Goal: Communication & Community: Answer question/provide support

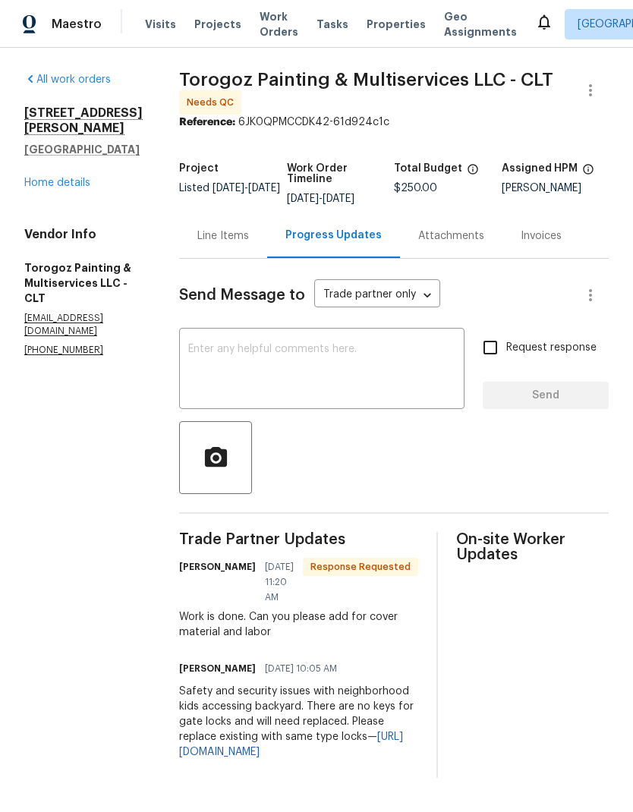
click at [249, 244] on div "Line Items" at bounding box center [223, 235] width 52 height 15
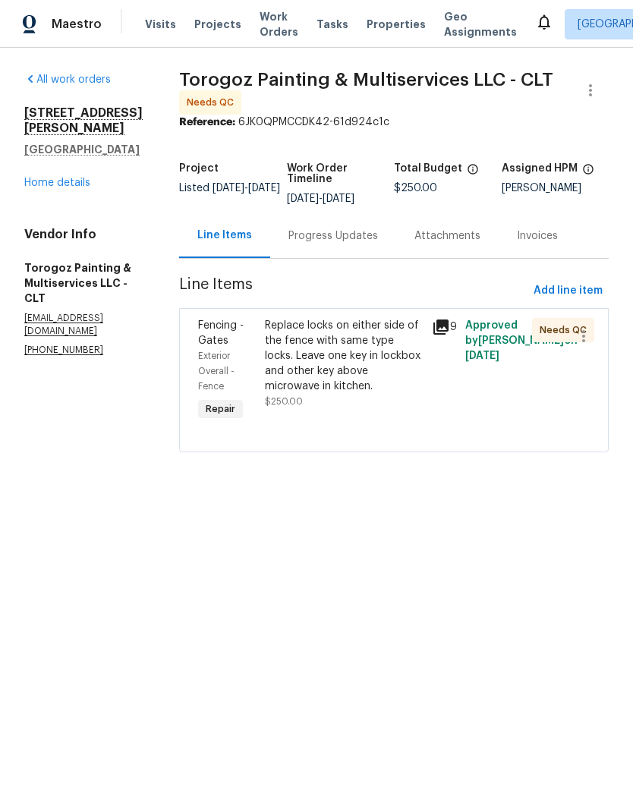
click at [450, 336] on icon at bounding box center [441, 327] width 18 height 18
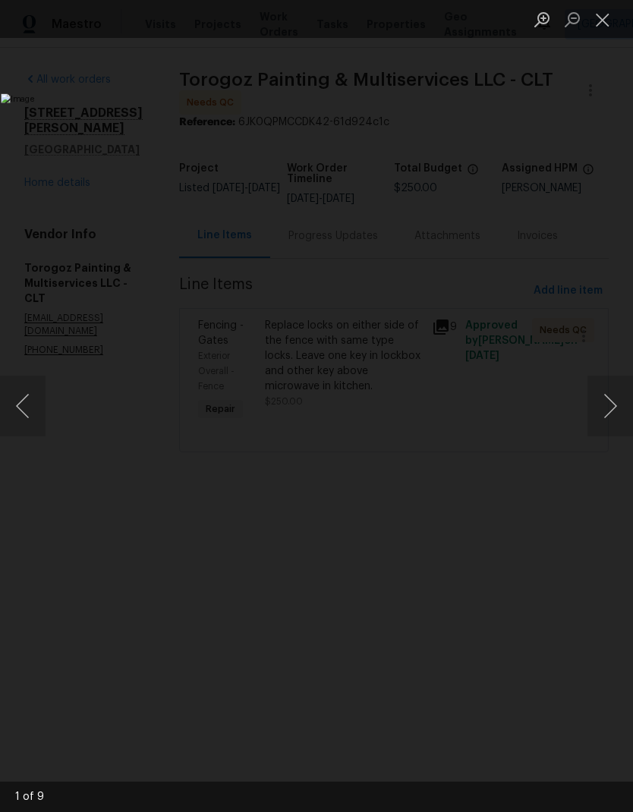
click at [604, 410] on button "Next image" at bounding box center [610, 406] width 46 height 61
click at [608, 415] on button "Next image" at bounding box center [610, 406] width 46 height 61
click at [603, 403] on button "Next image" at bounding box center [610, 406] width 46 height 61
click at [605, 403] on button "Next image" at bounding box center [610, 406] width 46 height 61
click at [608, 406] on button "Next image" at bounding box center [610, 406] width 46 height 61
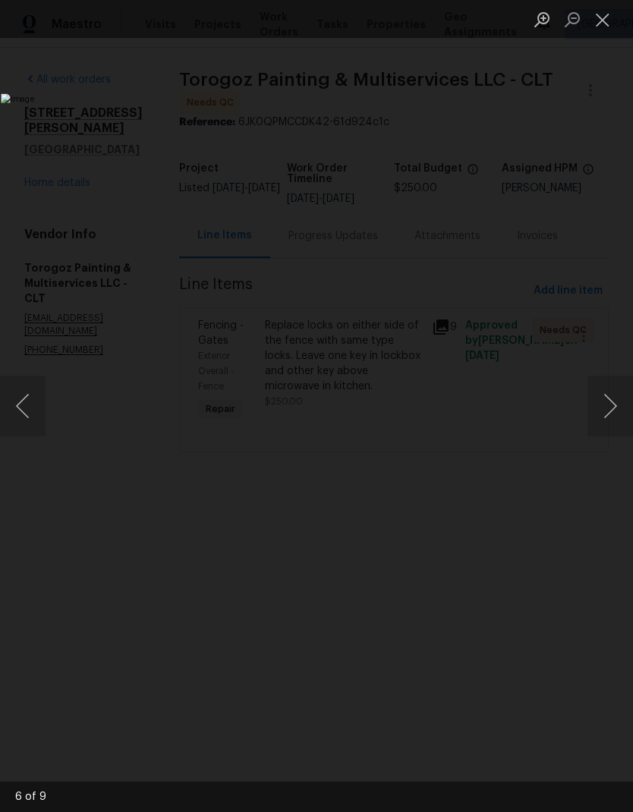
click at [602, 401] on button "Next image" at bounding box center [610, 406] width 46 height 61
click at [602, 398] on button "Next image" at bounding box center [610, 406] width 46 height 61
click at [607, 404] on button "Next image" at bounding box center [610, 406] width 46 height 61
click at [605, 406] on button "Next image" at bounding box center [610, 406] width 46 height 61
click at [605, 407] on button "Next image" at bounding box center [610, 406] width 46 height 61
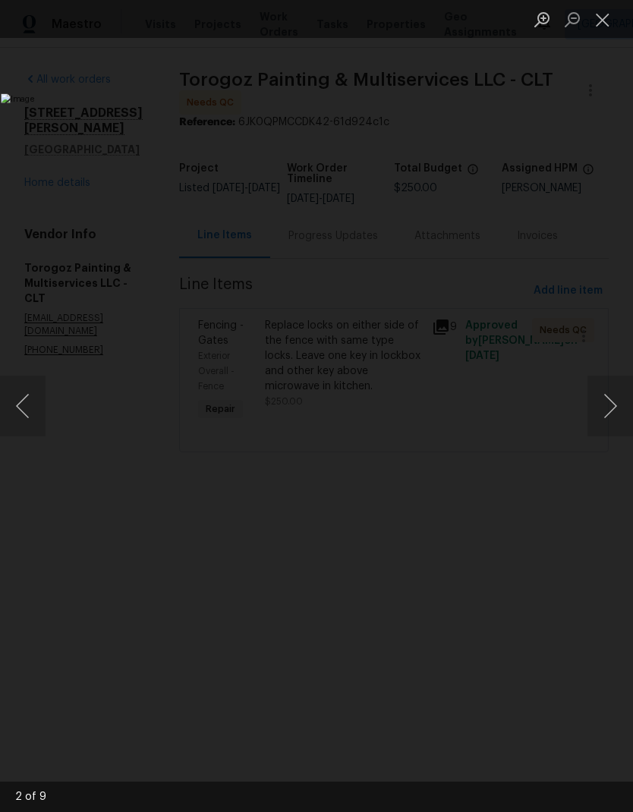
click at [602, 407] on button "Next image" at bounding box center [610, 406] width 46 height 61
click at [605, 403] on button "Next image" at bounding box center [610, 406] width 46 height 61
click at [602, 404] on button "Next image" at bounding box center [610, 406] width 46 height 61
click at [488, 170] on img "Lightbox" at bounding box center [244, 405] width 487 height 624
click at [600, 21] on button "Close lightbox" at bounding box center [602, 19] width 30 height 27
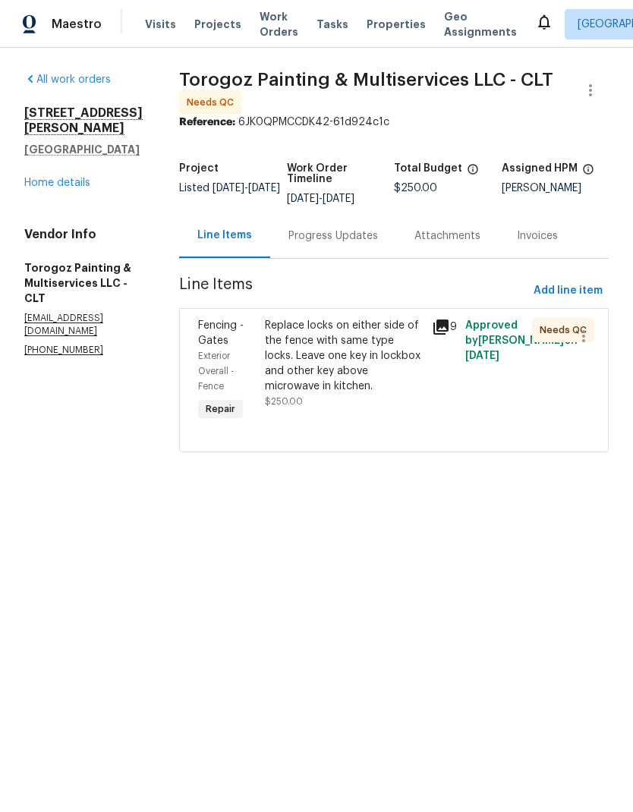
click at [378, 244] on div "Progress Updates" at bounding box center [333, 235] width 90 height 15
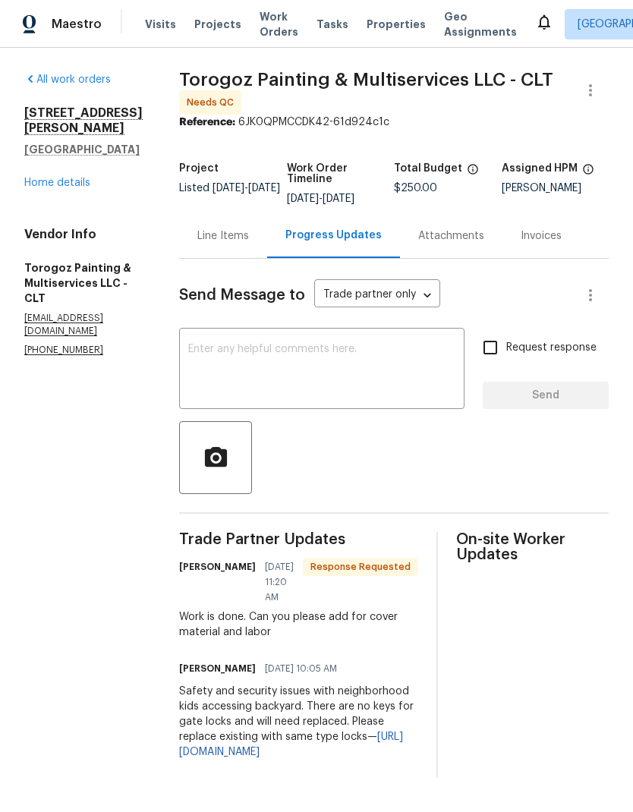
click at [365, 365] on textarea at bounding box center [321, 370] width 267 height 53
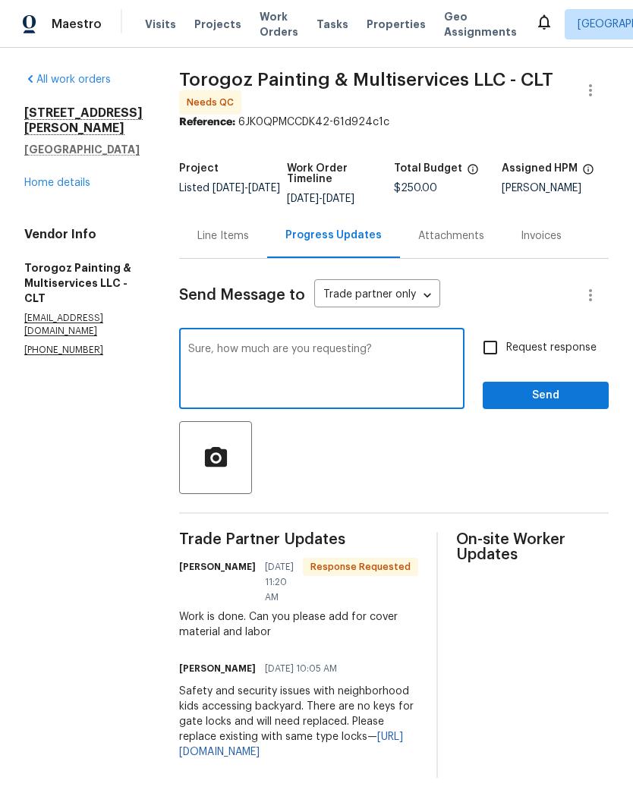
type textarea "Sure, how much are you requesting?"
click at [505, 349] on input "Request response" at bounding box center [490, 348] width 32 height 32
checkbox input "true"
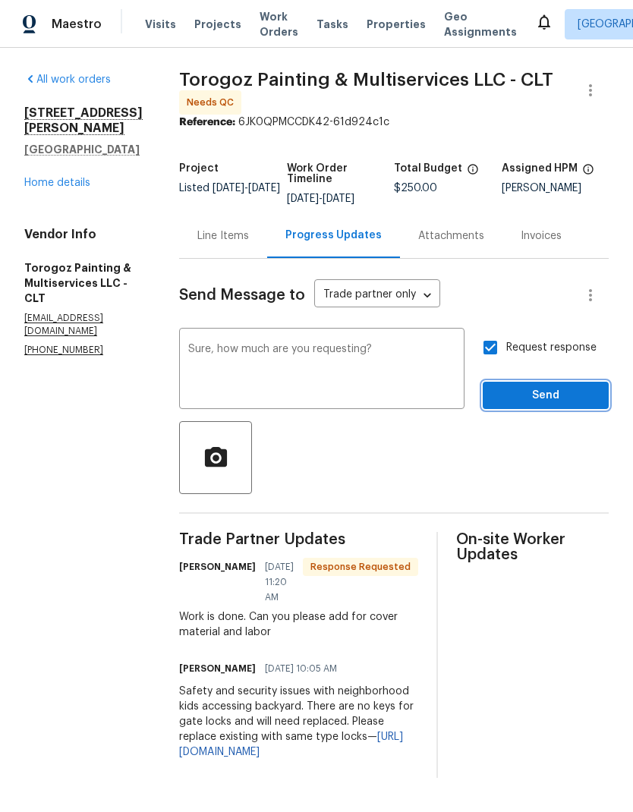
click at [577, 399] on span "Send" at bounding box center [546, 395] width 102 height 19
